Goal: Transaction & Acquisition: Purchase product/service

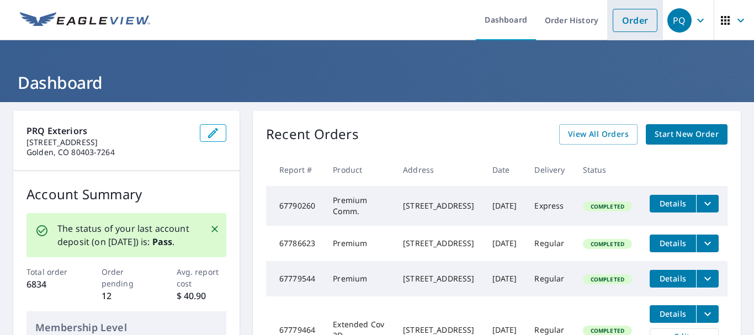
click at [621, 18] on link "Order" at bounding box center [635, 20] width 45 height 23
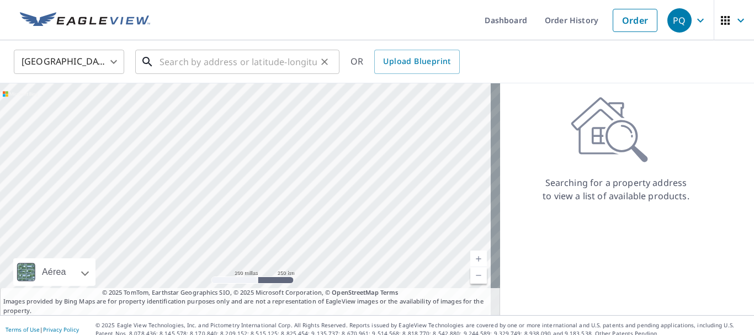
click at [275, 62] on input "text" at bounding box center [238, 61] width 157 height 31
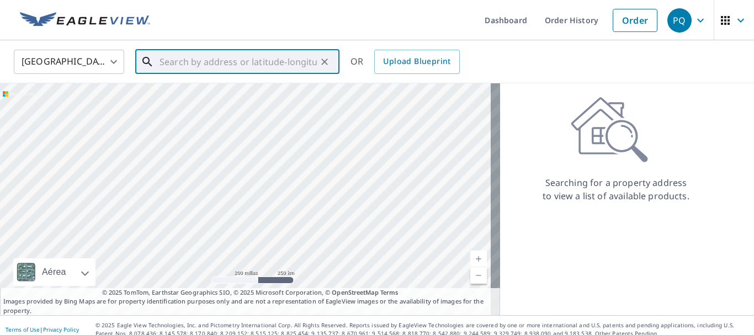
paste input "1125 [PERSON_NAME]"
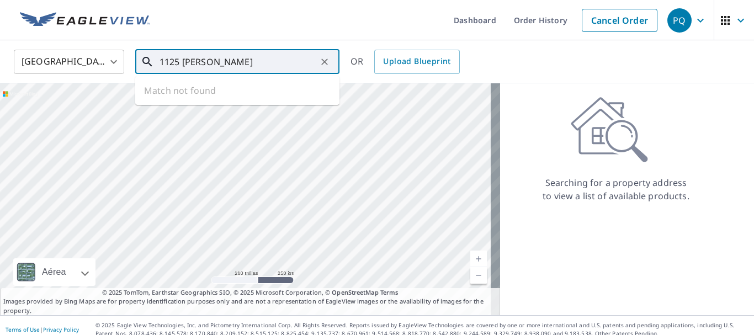
click at [249, 64] on input "1125 [PERSON_NAME]" at bounding box center [238, 61] width 157 height 31
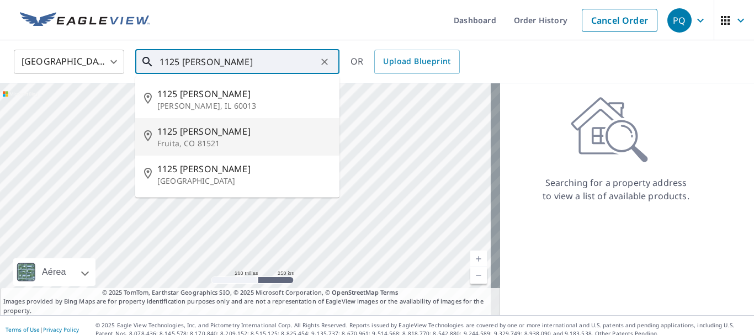
click at [230, 141] on p "Fruita, CO 81521" at bounding box center [243, 143] width 173 height 11
type input "[STREET_ADDRESS][PERSON_NAME]"
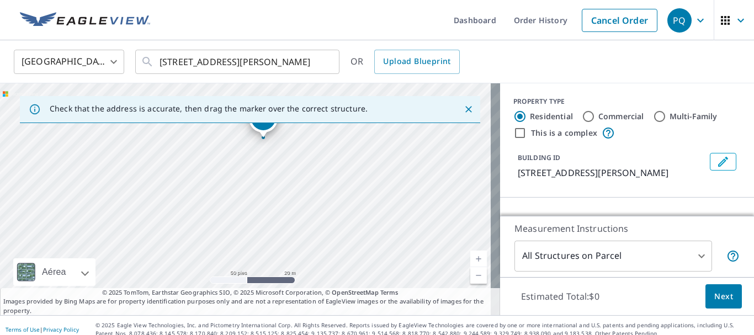
drag, startPoint x: 341, startPoint y: 181, endPoint x: 301, endPoint y: 182, distance: 39.8
click at [301, 182] on div "[STREET_ADDRESS][PERSON_NAME]" at bounding box center [250, 199] width 500 height 232
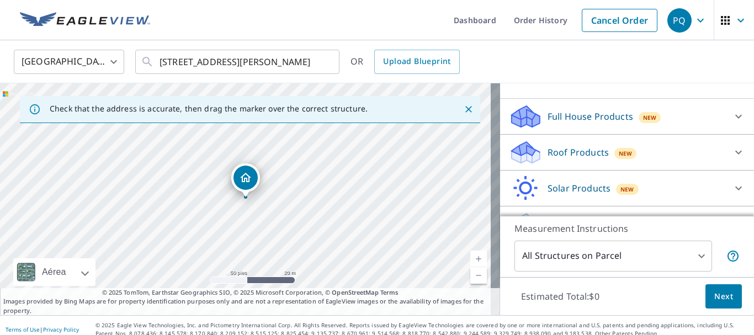
scroll to position [110, 0]
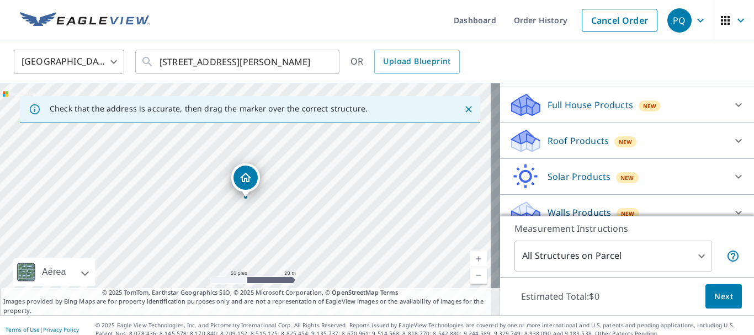
click at [582, 137] on p "Roof Products" at bounding box center [578, 140] width 61 height 13
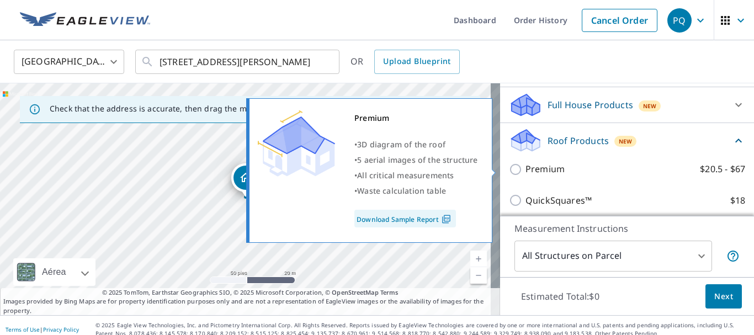
click at [509, 168] on input "Premium $20.5 - $67" at bounding box center [517, 169] width 17 height 13
checkbox input "true"
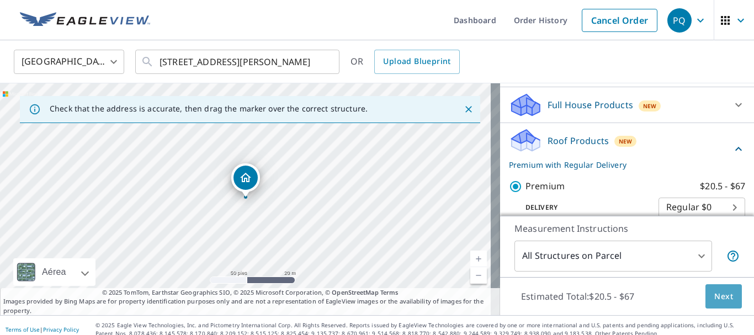
click at [719, 298] on span "Next" at bounding box center [723, 297] width 19 height 14
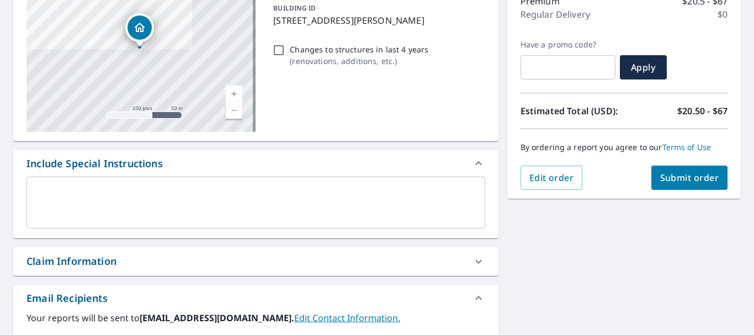
scroll to position [166, 0]
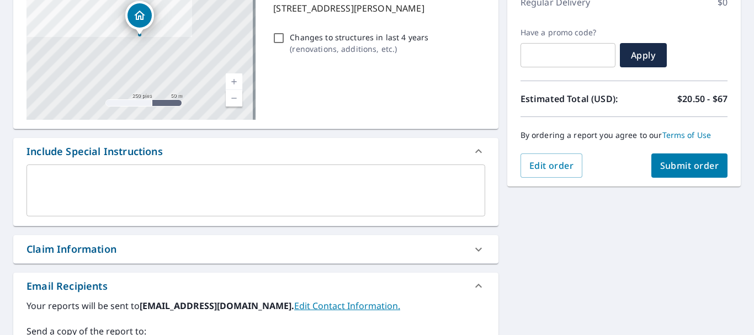
click at [77, 251] on div "Claim Information" at bounding box center [72, 249] width 90 height 15
checkbox input "true"
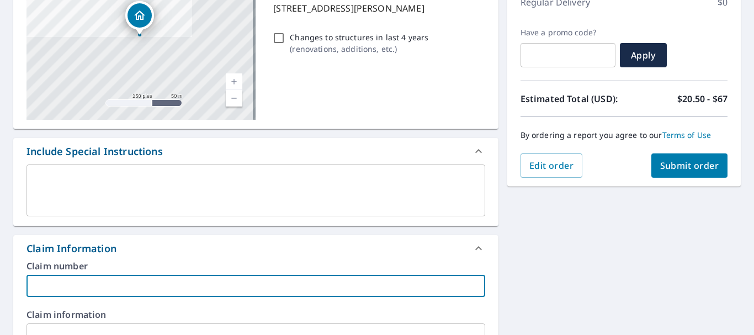
click at [80, 288] on input "text" at bounding box center [256, 286] width 459 height 22
paste input "8907 [PERSON_NAME]"
type input "8907 [PERSON_NAME]"
checkbox input "true"
type input "8907 [PERSON_NAME]"
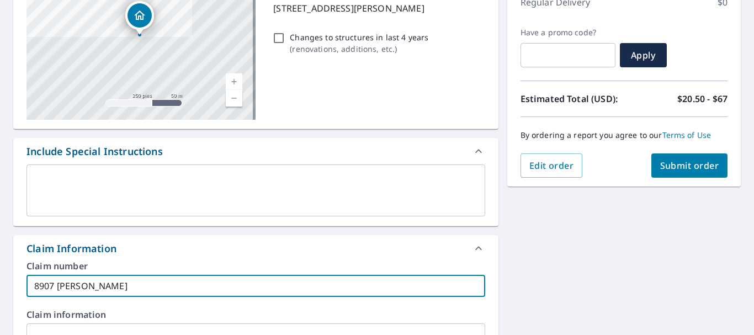
click at [664, 170] on span "Submit order" at bounding box center [689, 166] width 59 height 12
checkbox input "true"
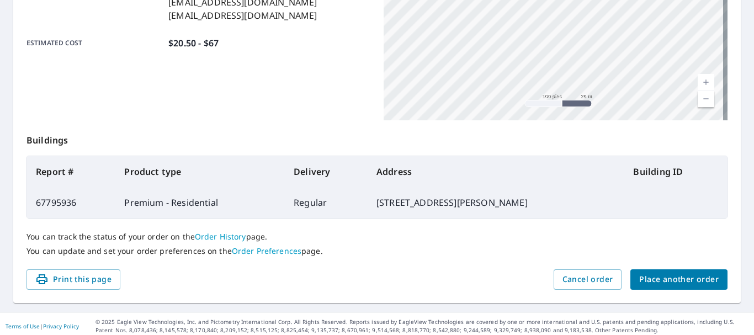
scroll to position [315, 0]
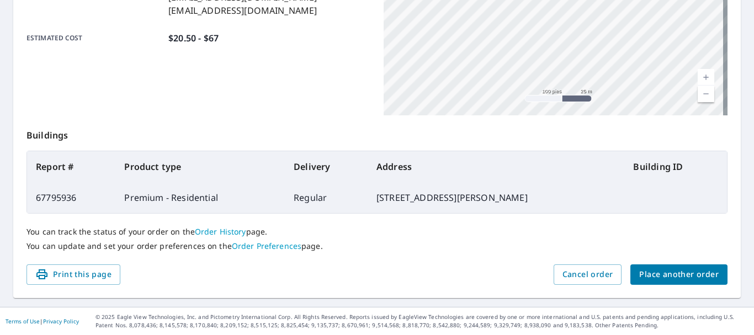
click at [674, 272] on span "Place another order" at bounding box center [679, 275] width 80 height 14
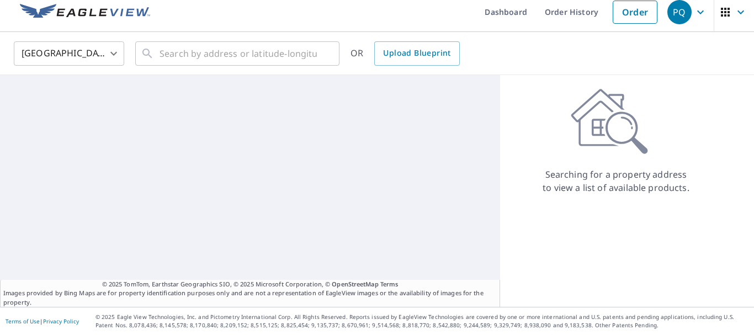
scroll to position [8, 0]
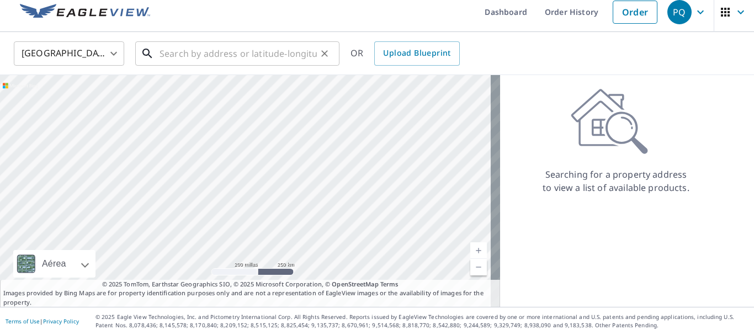
click at [190, 56] on input "text" at bounding box center [238, 53] width 157 height 31
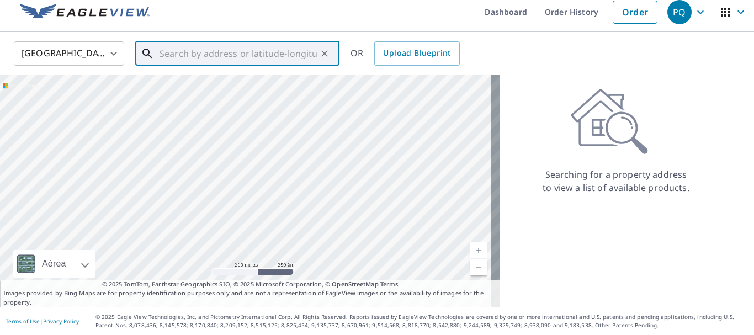
paste input "[STREET_ADDRESS][PERSON_NAME]"
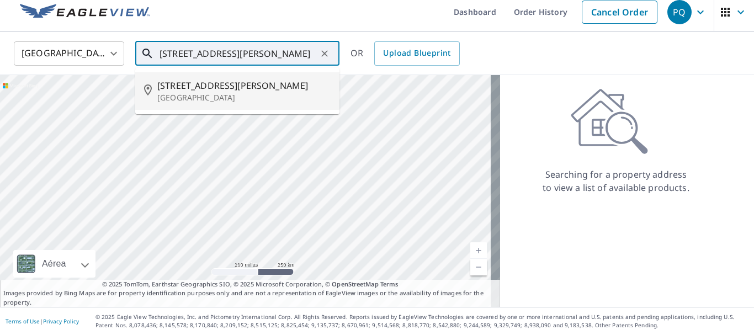
click at [242, 88] on span "[STREET_ADDRESS][PERSON_NAME]" at bounding box center [243, 85] width 173 height 13
type input "[STREET_ADDRESS][PERSON_NAME]"
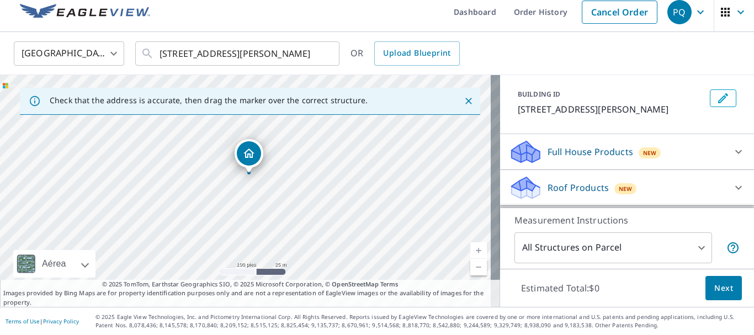
scroll to position [110, 0]
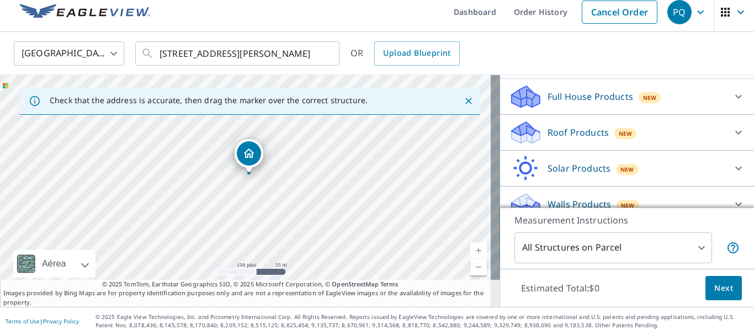
click at [560, 139] on p "Roof Products" at bounding box center [578, 132] width 61 height 13
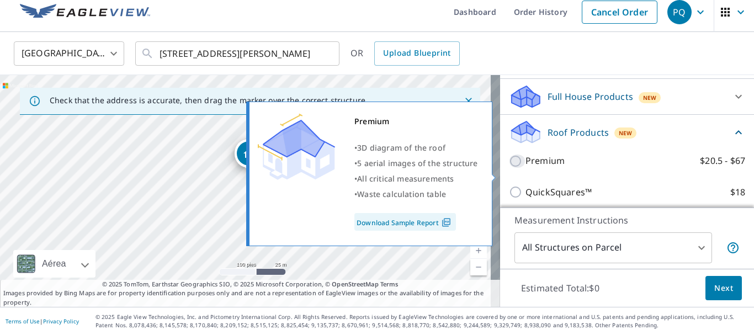
click at [509, 168] on input "Premium $20.5 - $67" at bounding box center [517, 161] width 17 height 13
checkbox input "true"
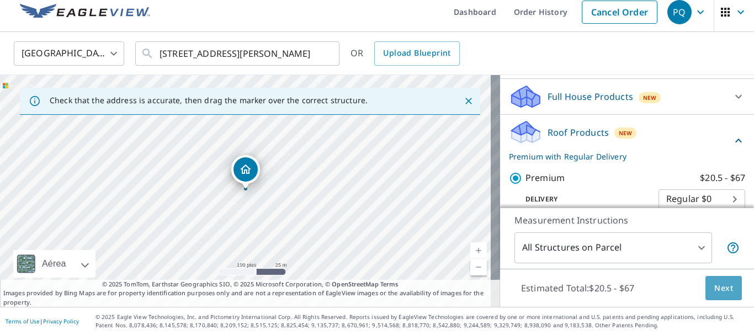
click at [716, 292] on span "Next" at bounding box center [723, 289] width 19 height 14
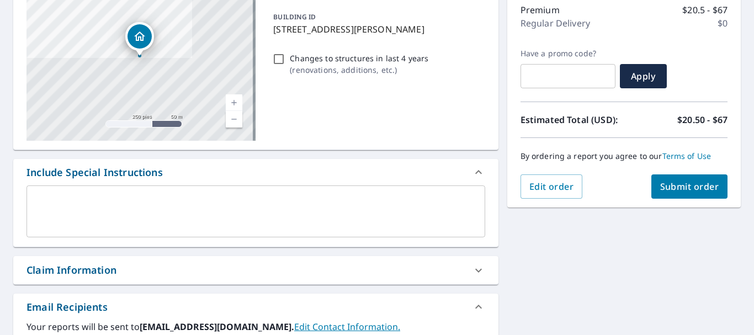
scroll to position [174, 0]
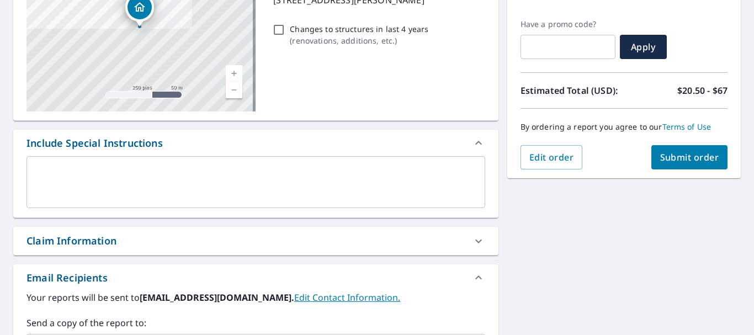
click at [158, 241] on div "Claim Information" at bounding box center [246, 241] width 439 height 15
checkbox input "true"
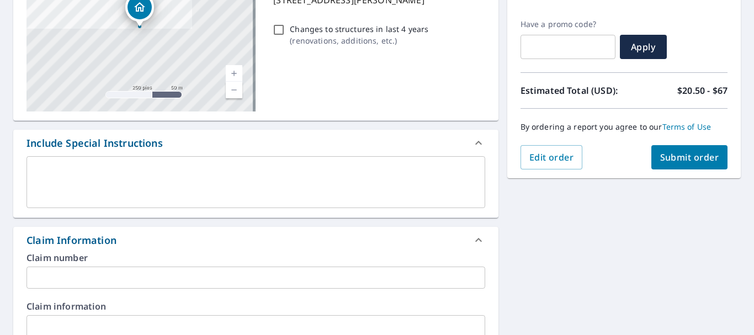
click at [105, 279] on input "text" at bounding box center [256, 278] width 459 height 22
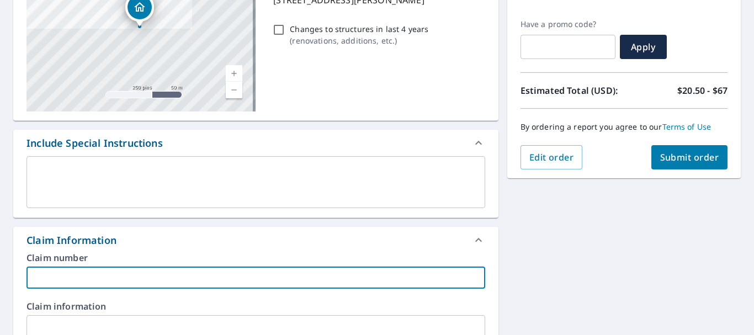
paste input "8780 [PERSON_NAME]"
type input "8780 [PERSON_NAME]"
checkbox input "true"
type input "8780 [PERSON_NAME]"
click at [675, 153] on span "Submit order" at bounding box center [689, 157] width 59 height 12
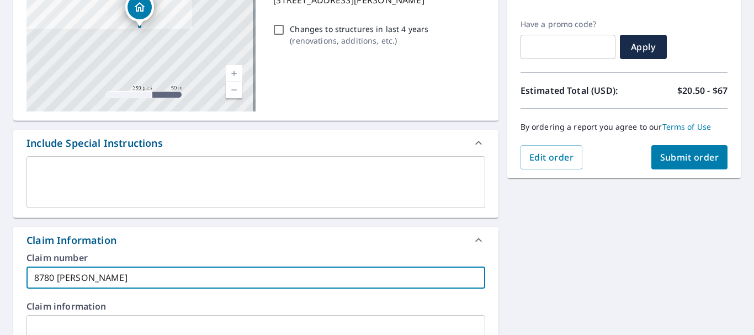
checkbox input "true"
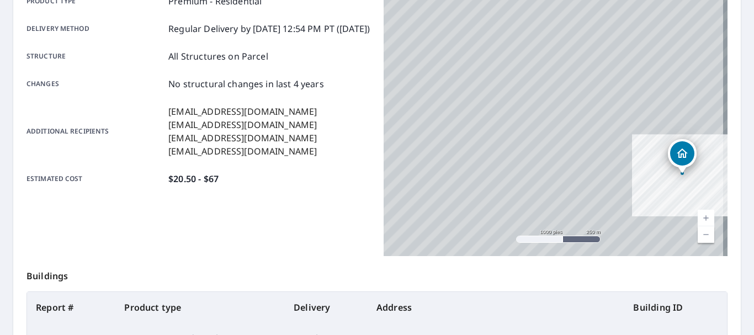
scroll to position [119, 0]
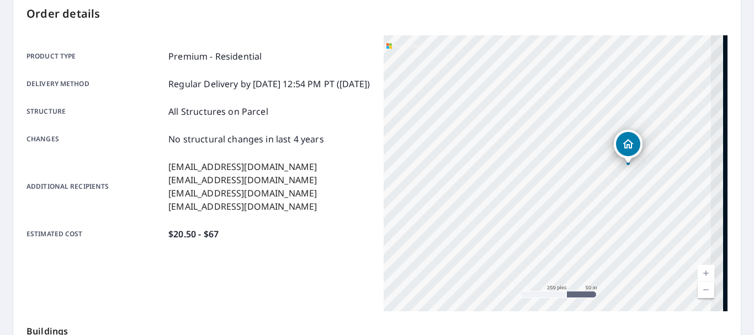
drag, startPoint x: 649, startPoint y: 212, endPoint x: 504, endPoint y: 198, distance: 145.9
click at [505, 199] on div "[STREET_ADDRESS][PERSON_NAME]" at bounding box center [556, 173] width 344 height 276
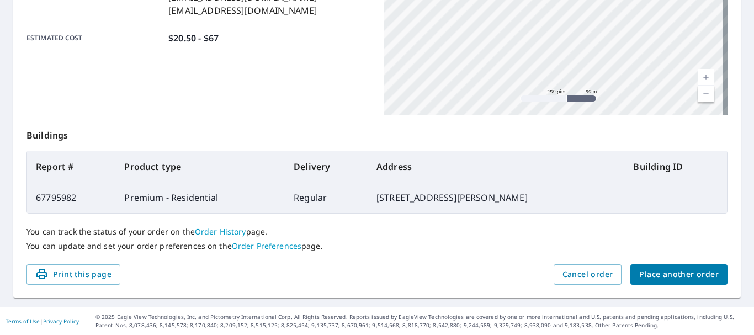
click at [656, 274] on span "Place another order" at bounding box center [679, 275] width 80 height 14
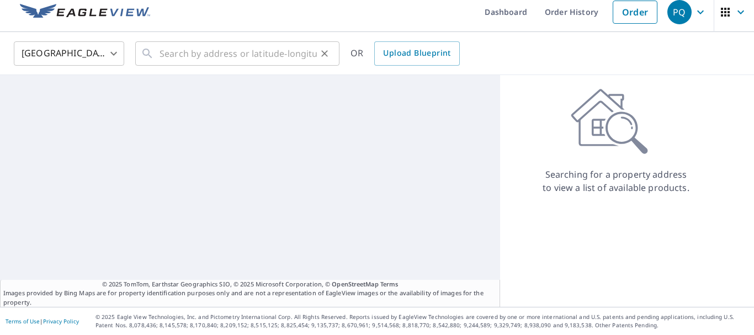
scroll to position [8, 0]
